Goal: Find specific page/section: Find specific page/section

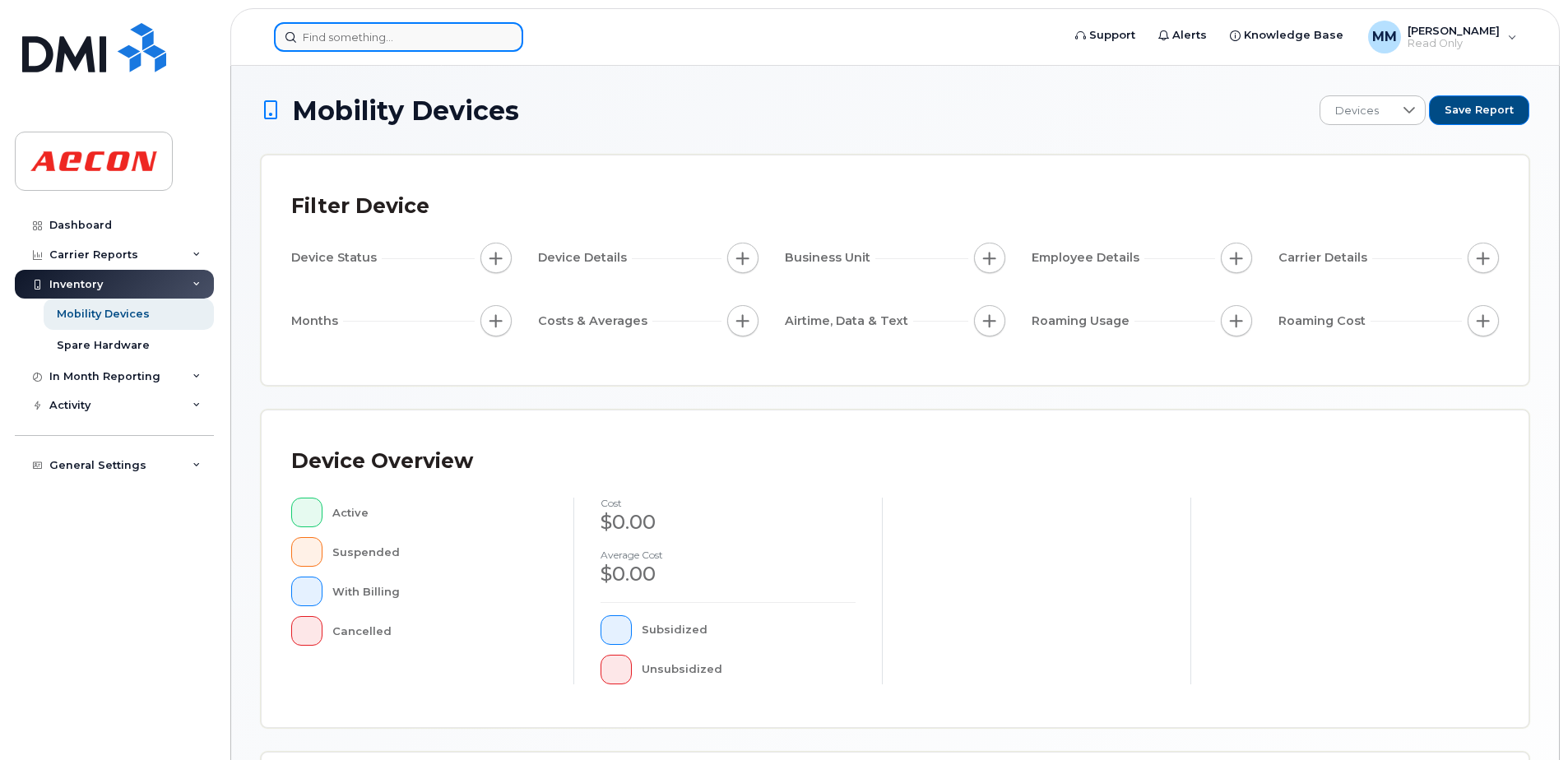
click at [362, 39] on input at bounding box center [398, 36] width 249 height 30
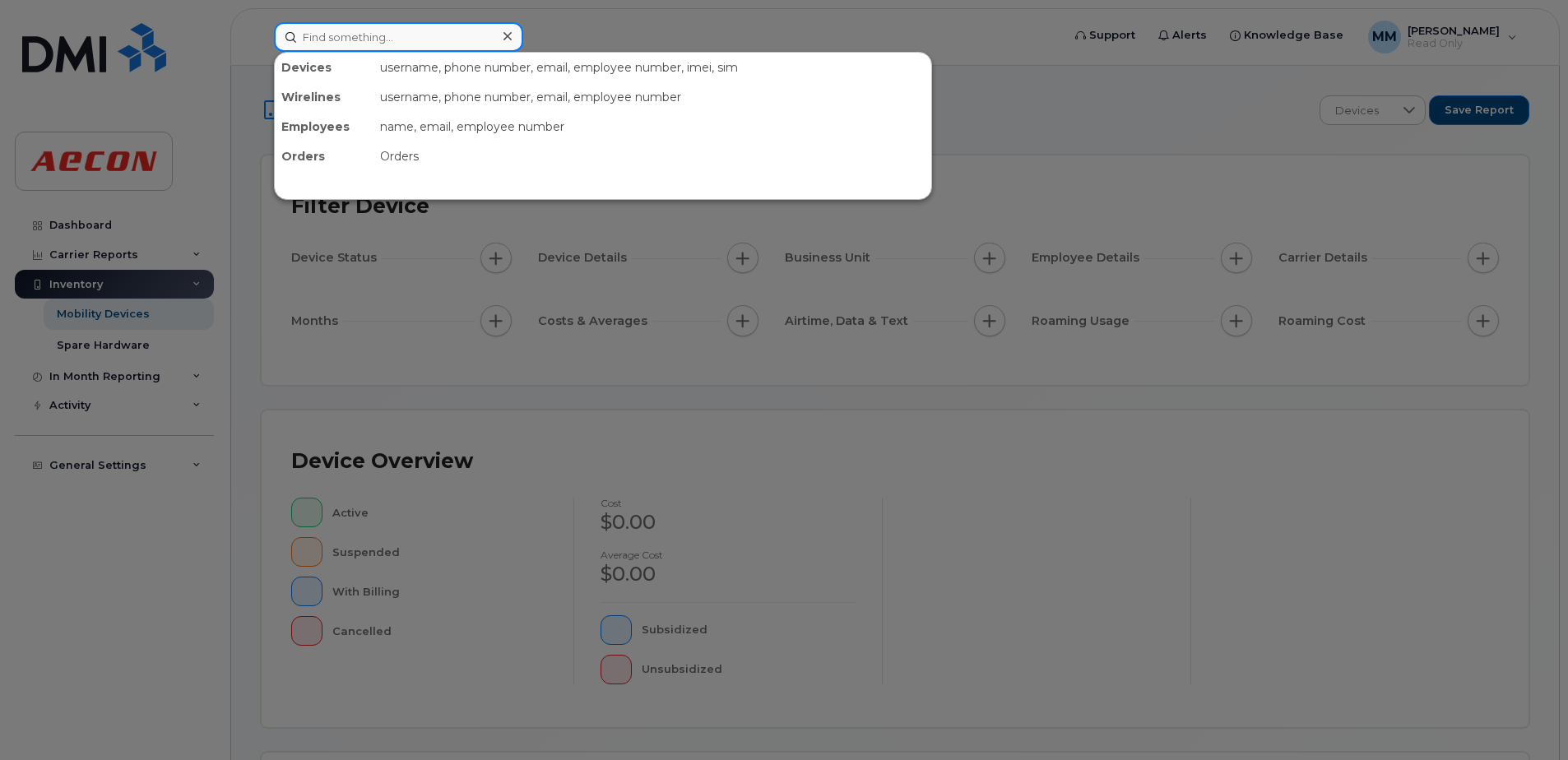
paste input "Damons"
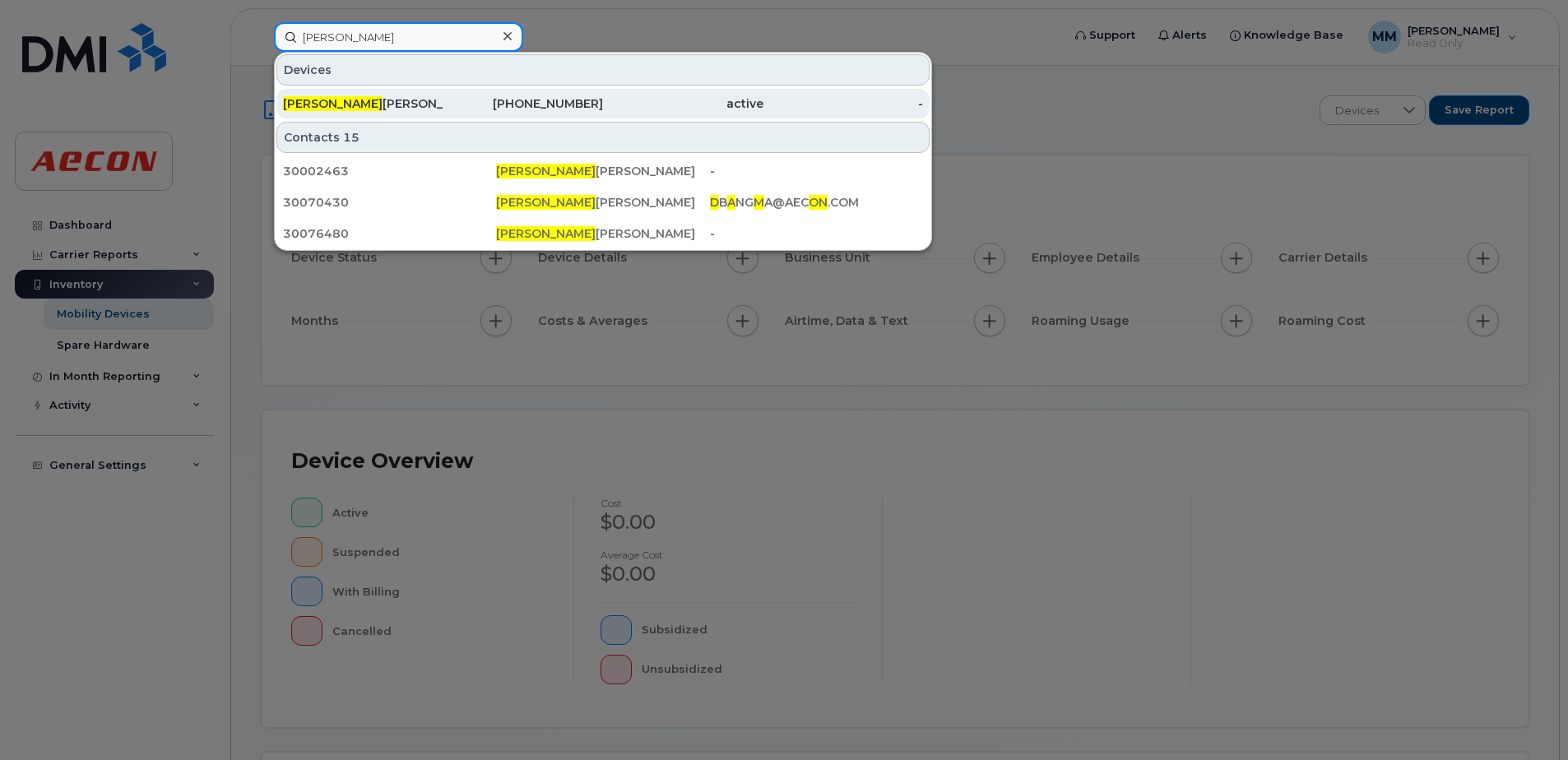
type input "[PERSON_NAME]"
click at [435, 105] on div "[PERSON_NAME]" at bounding box center [363, 103] width 160 height 16
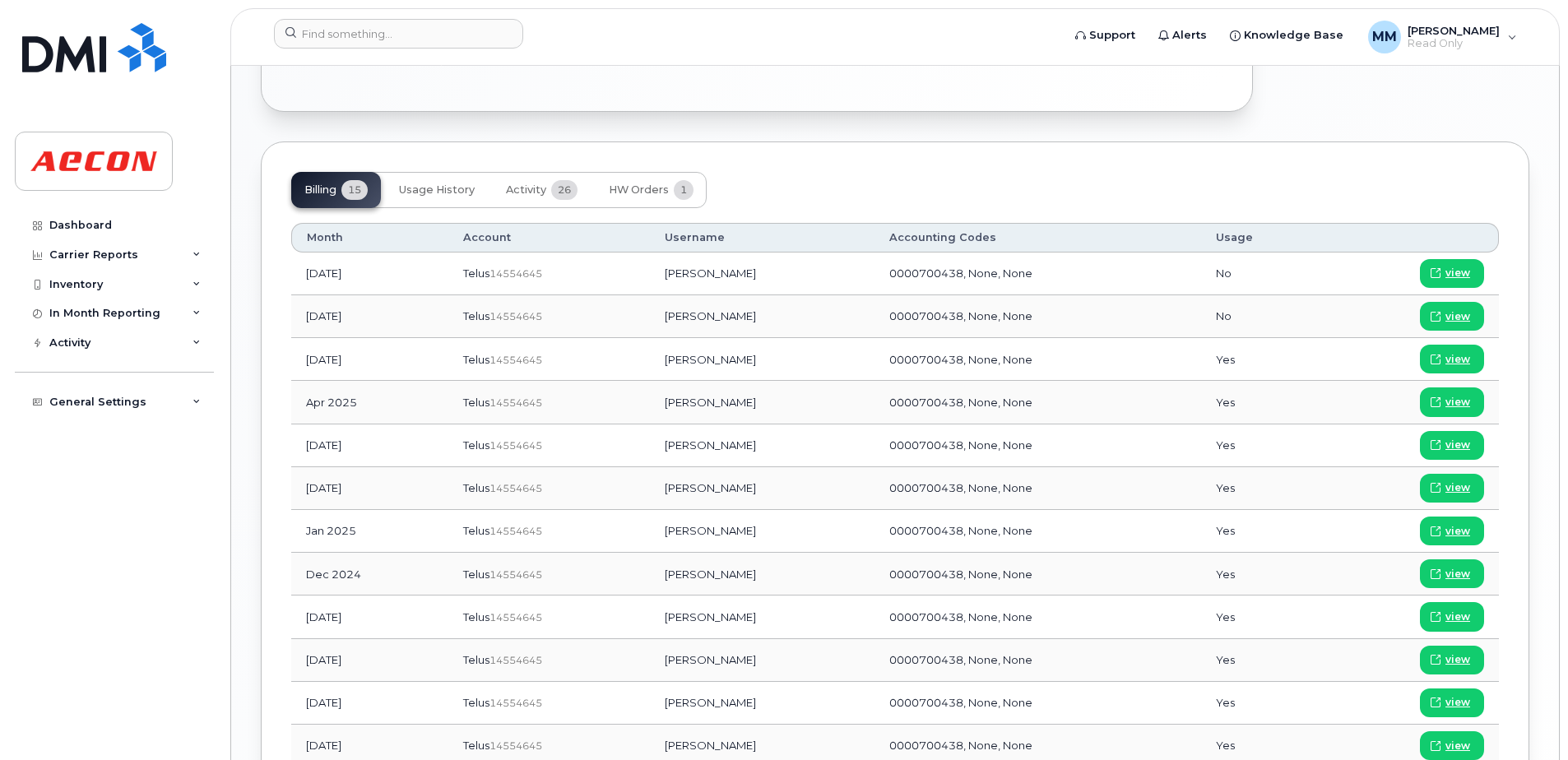
scroll to position [1070, 0]
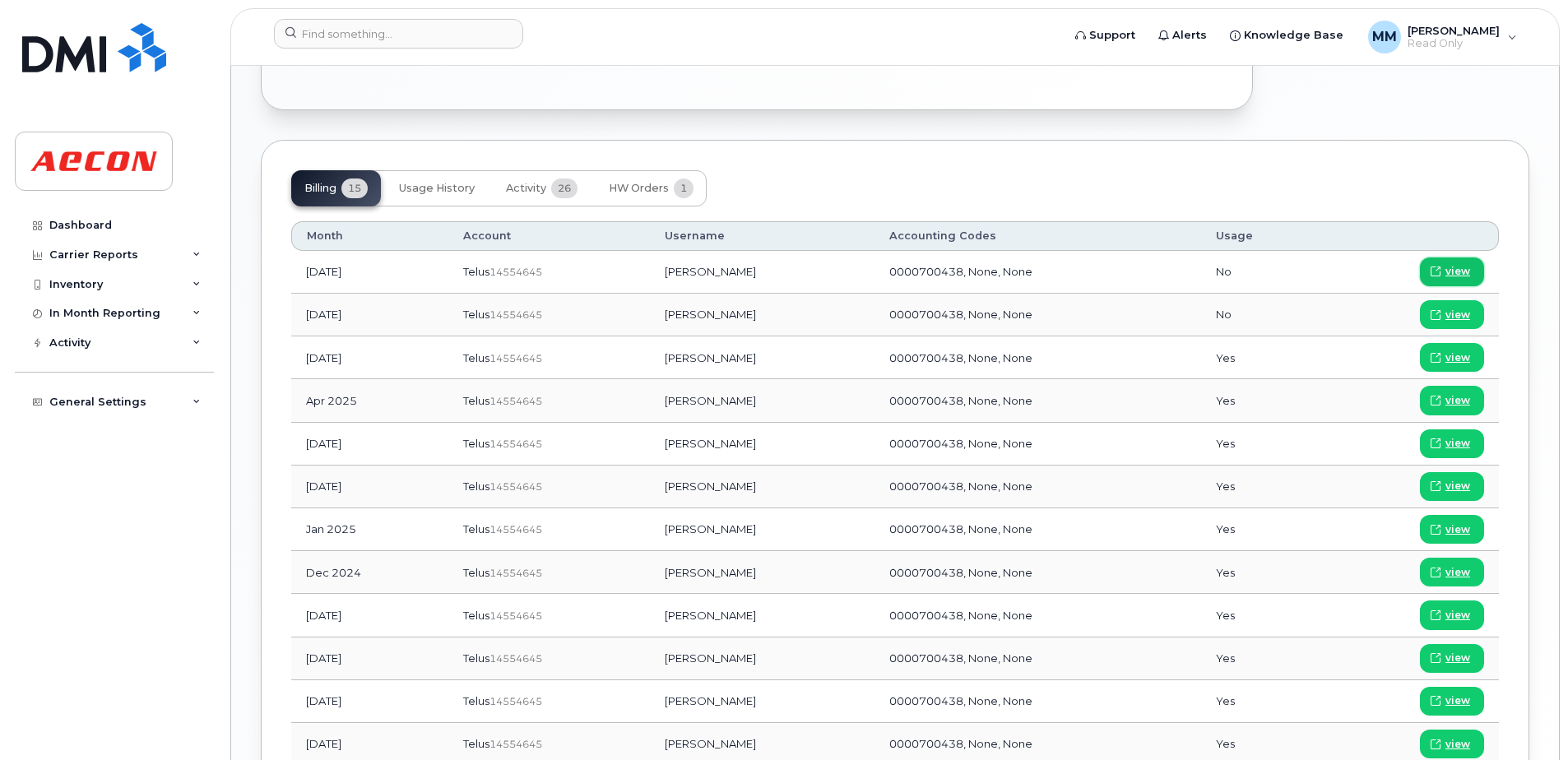
click at [1456, 271] on span "view" at bounding box center [1457, 272] width 24 height 15
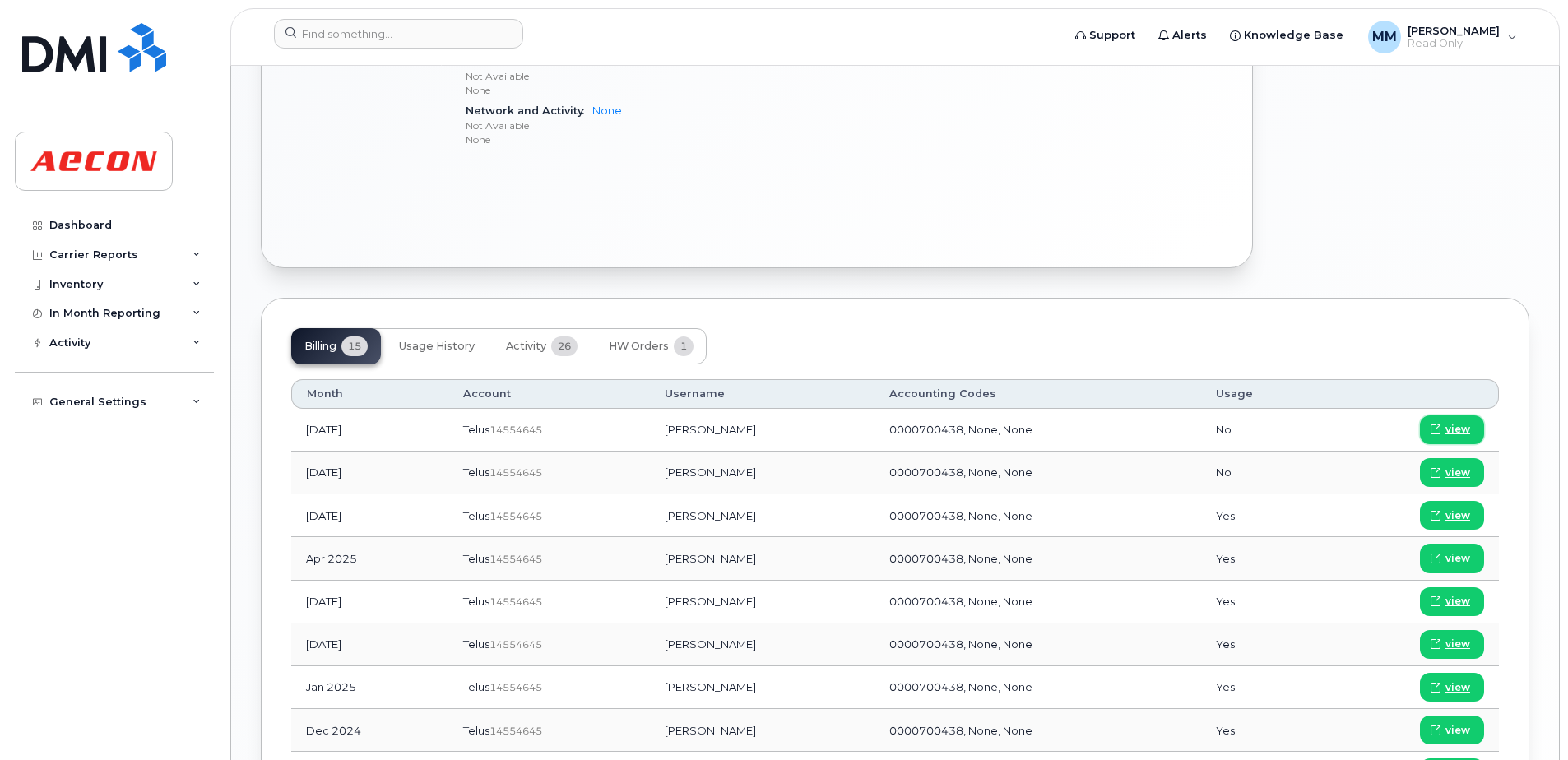
scroll to position [905, 0]
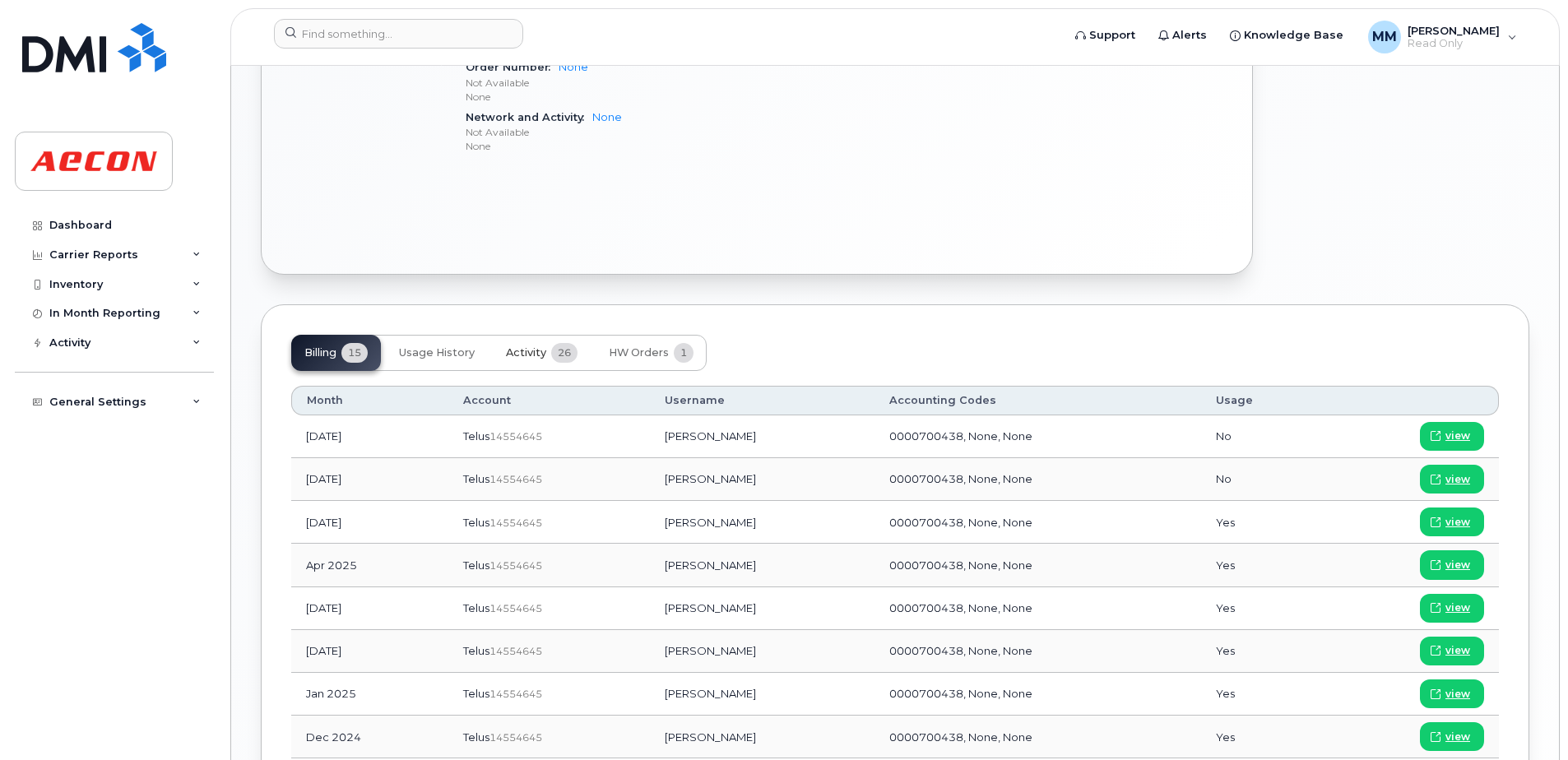
click at [536, 353] on span "Activity" at bounding box center [526, 353] width 41 height 14
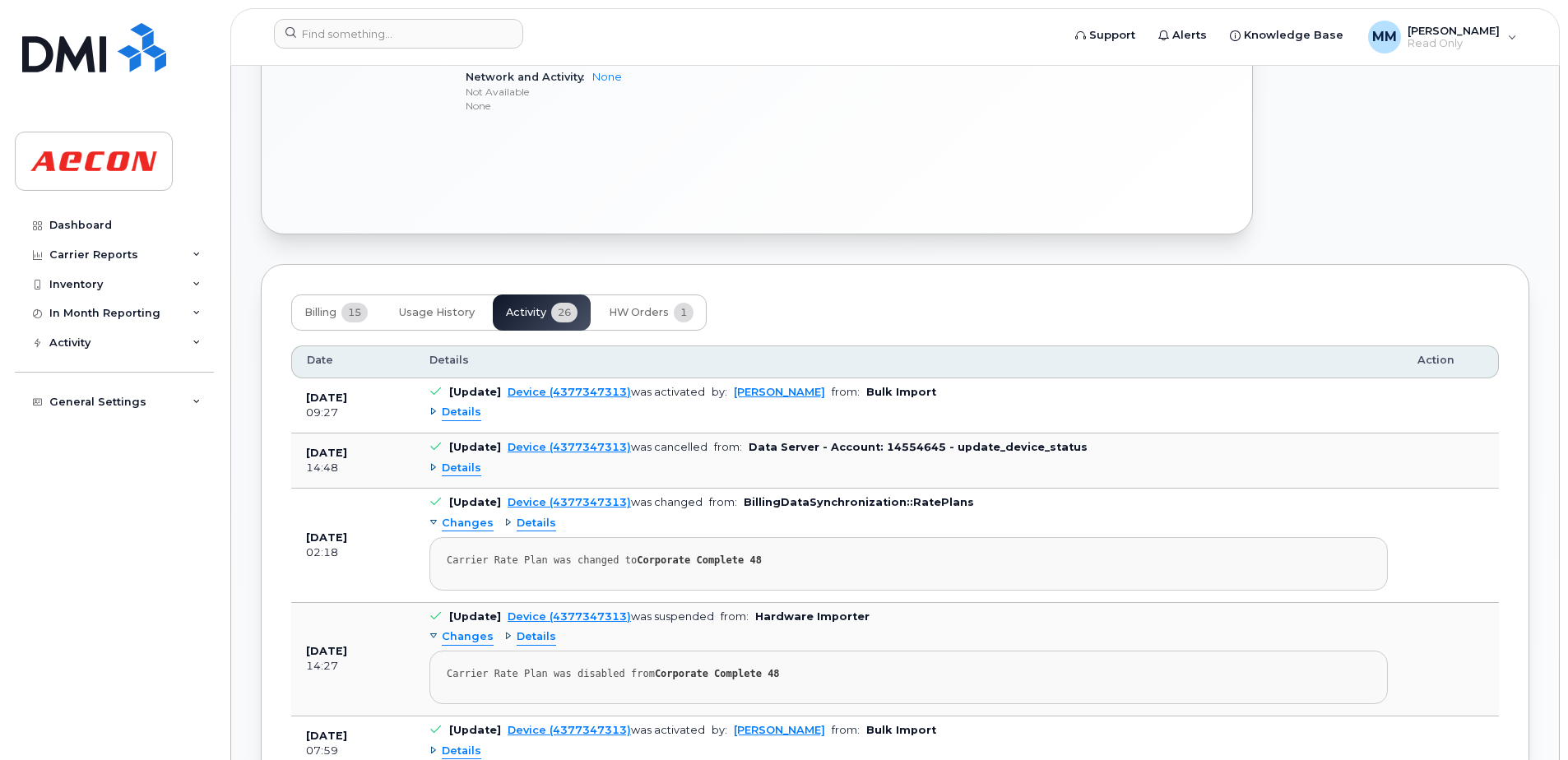
scroll to position [741, 0]
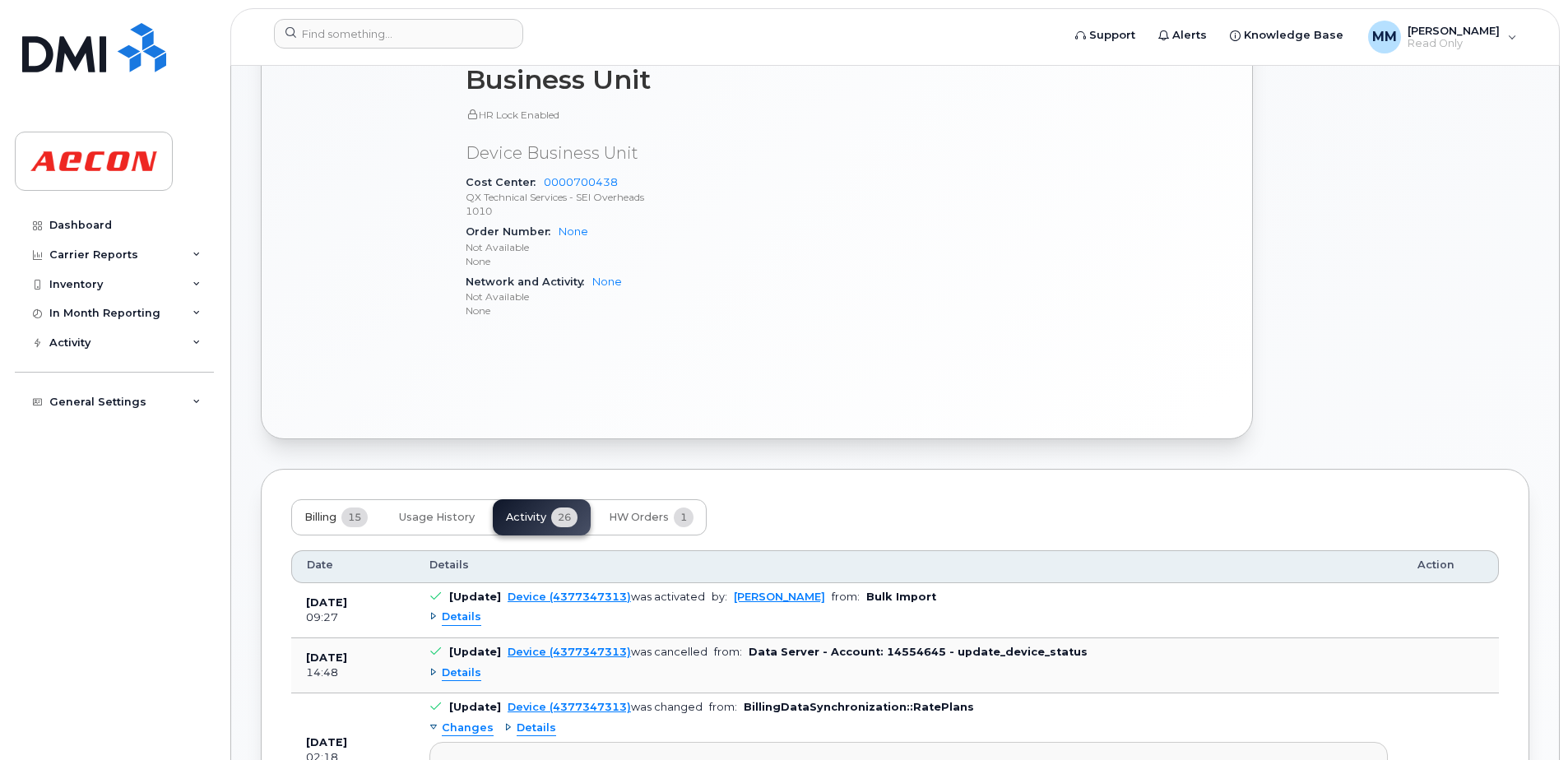
click at [326, 512] on span "Billing" at bounding box center [320, 518] width 32 height 14
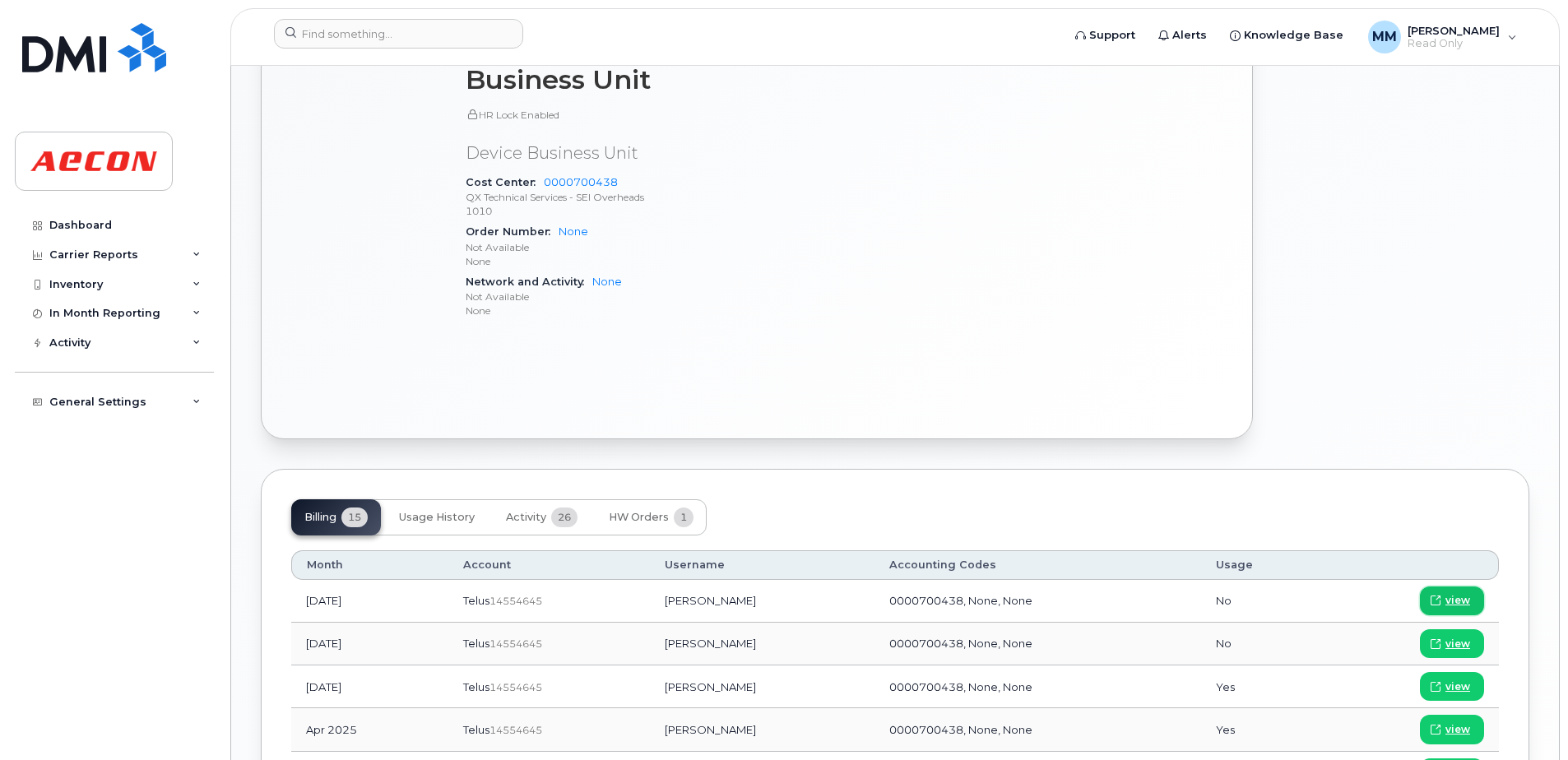
click at [1450, 596] on span "view" at bounding box center [1457, 600] width 24 height 15
